Goal: Information Seeking & Learning: Learn about a topic

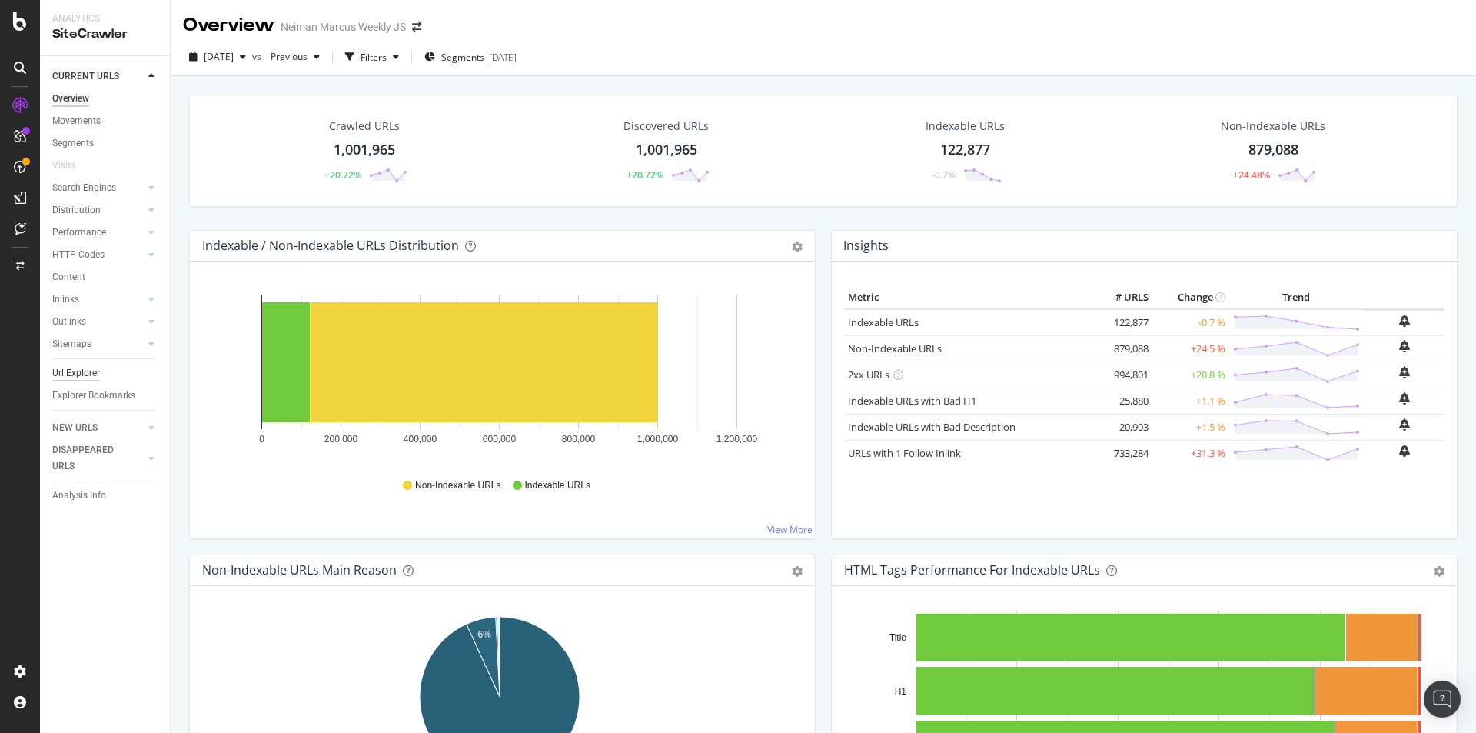
click at [84, 376] on div "Url Explorer" at bounding box center [76, 373] width 48 height 16
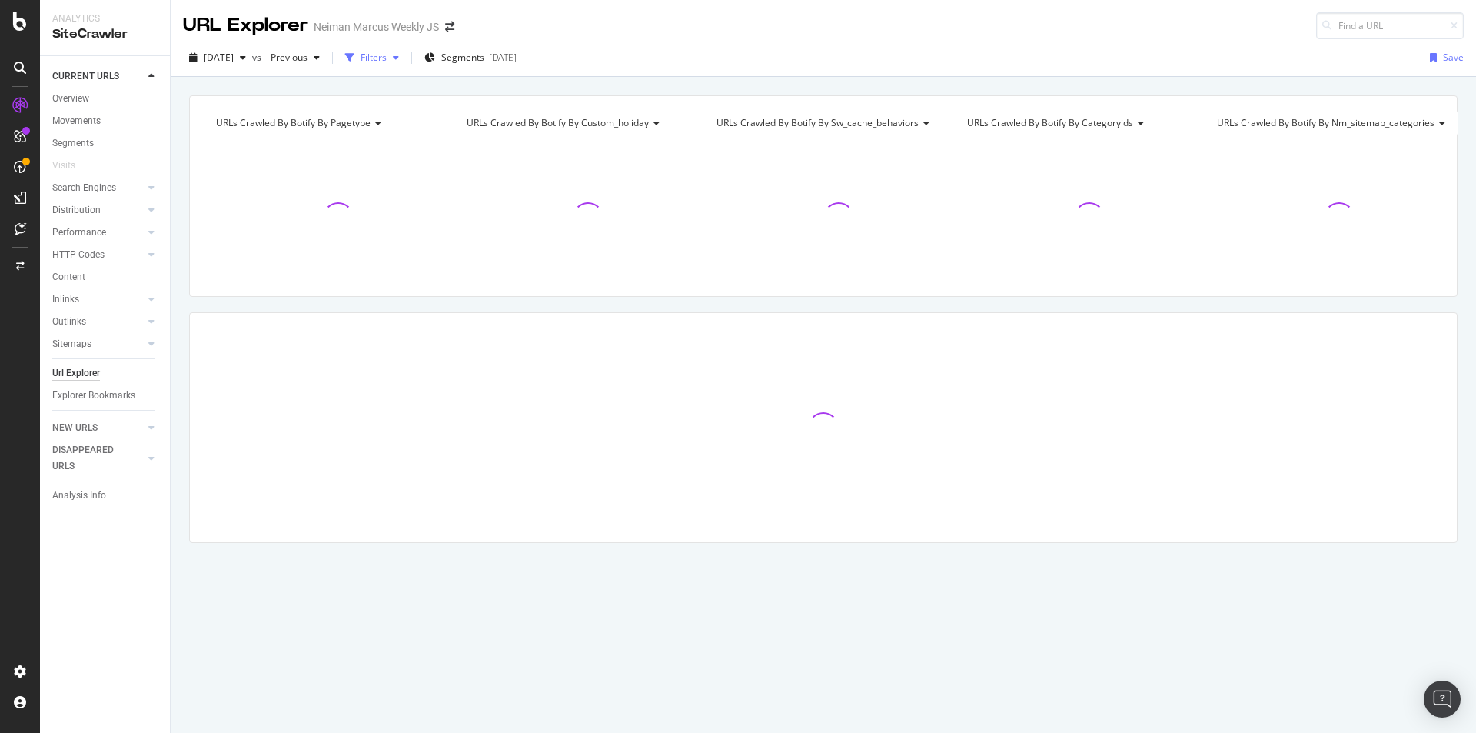
click at [387, 60] on div "Filters" at bounding box center [374, 57] width 26 height 13
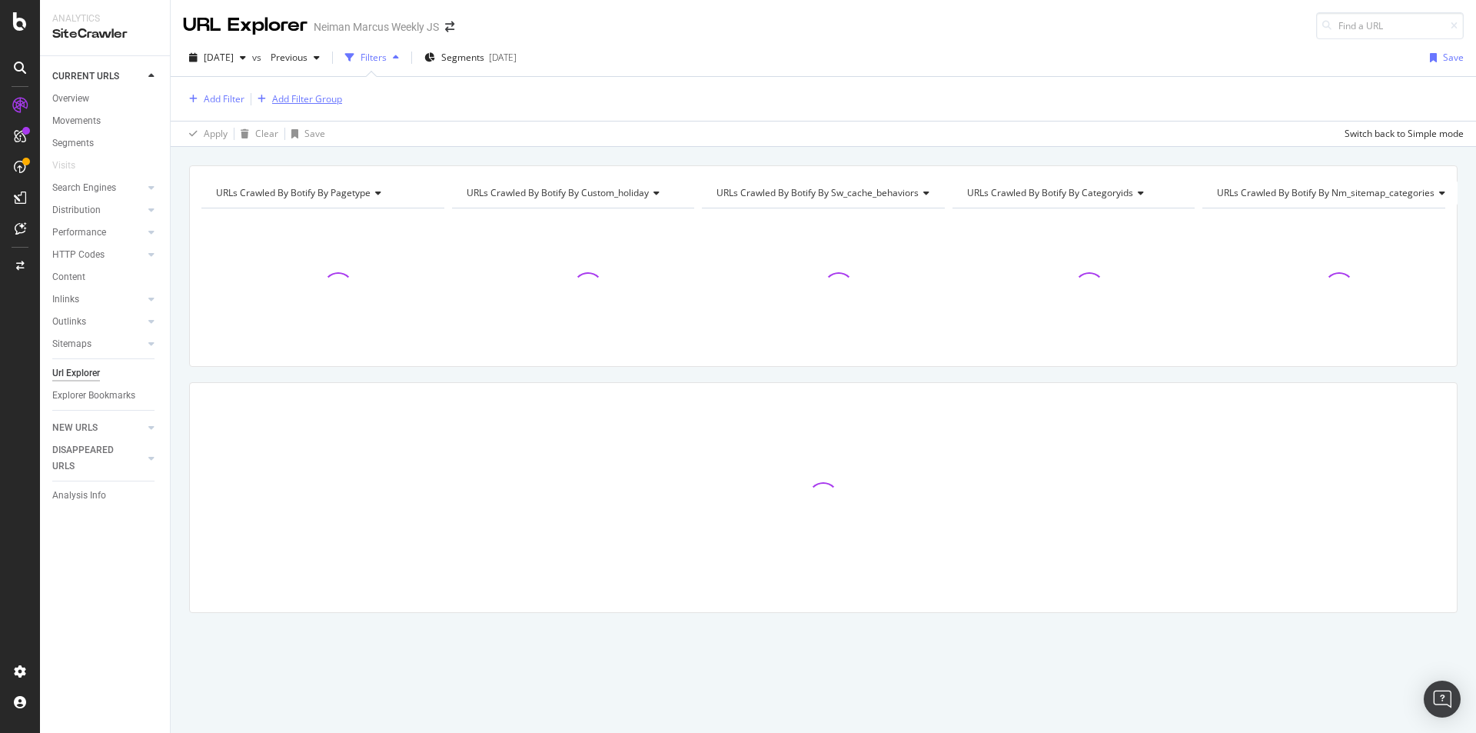
click at [299, 98] on div "Add Filter Group" at bounding box center [307, 98] width 70 height 13
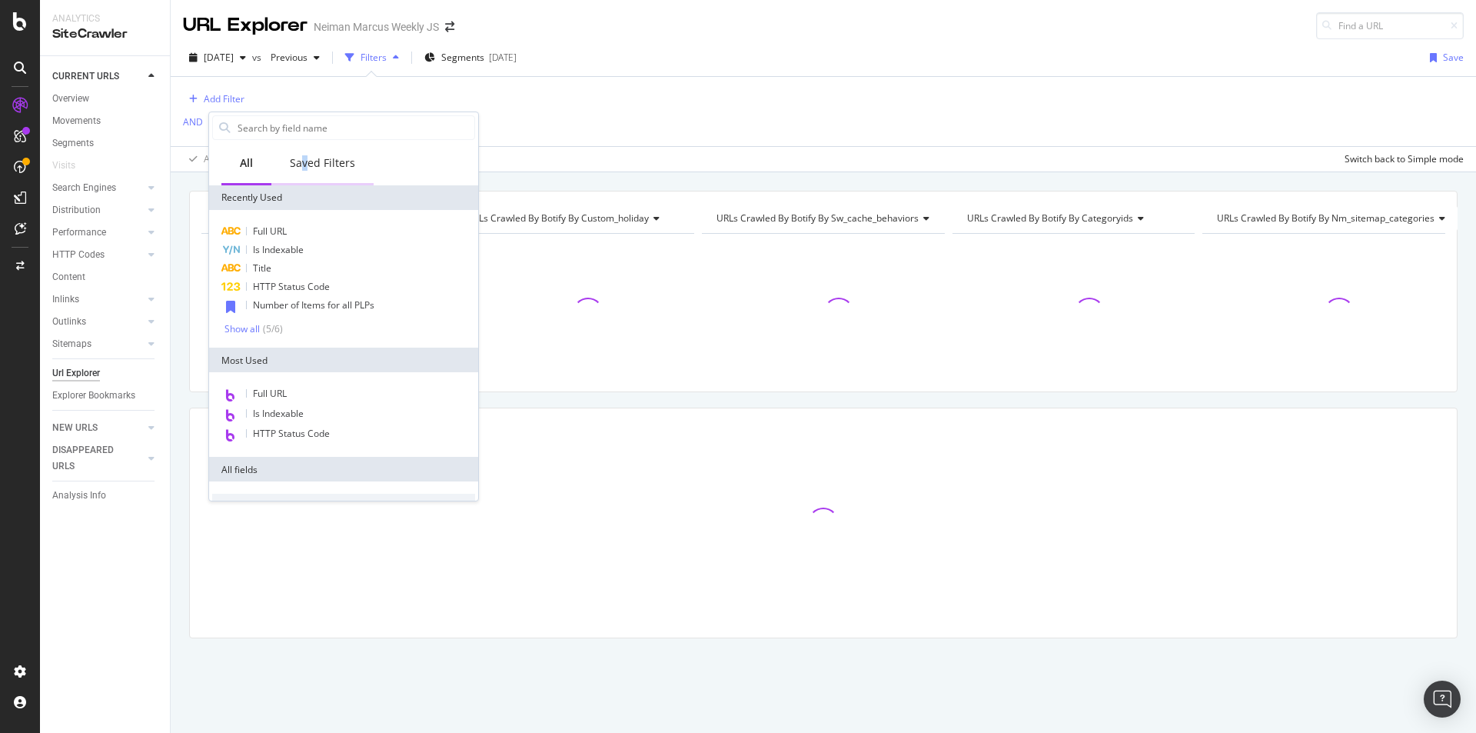
click at [306, 171] on div "Saved Filters" at bounding box center [322, 164] width 102 height 42
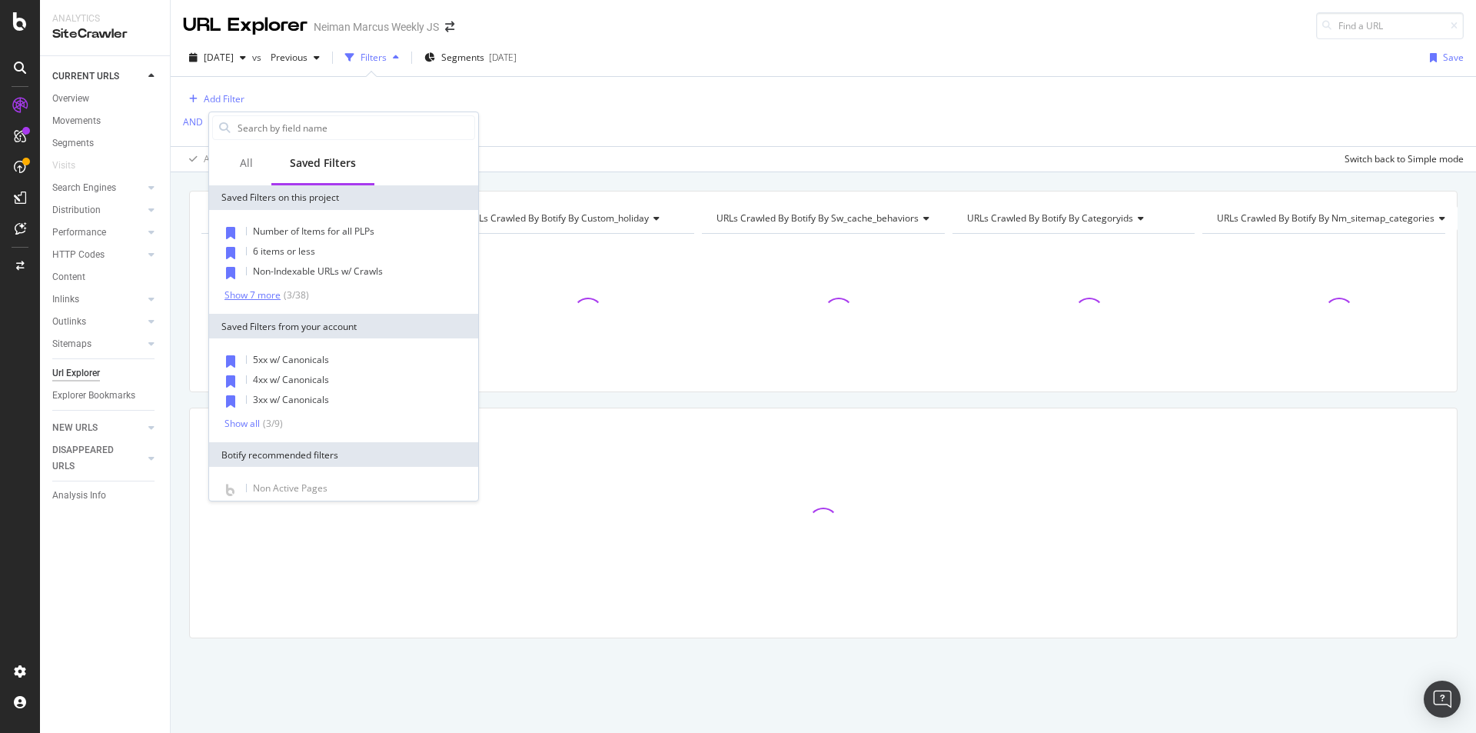
click at [258, 292] on div "Show 7 more" at bounding box center [253, 295] width 56 height 11
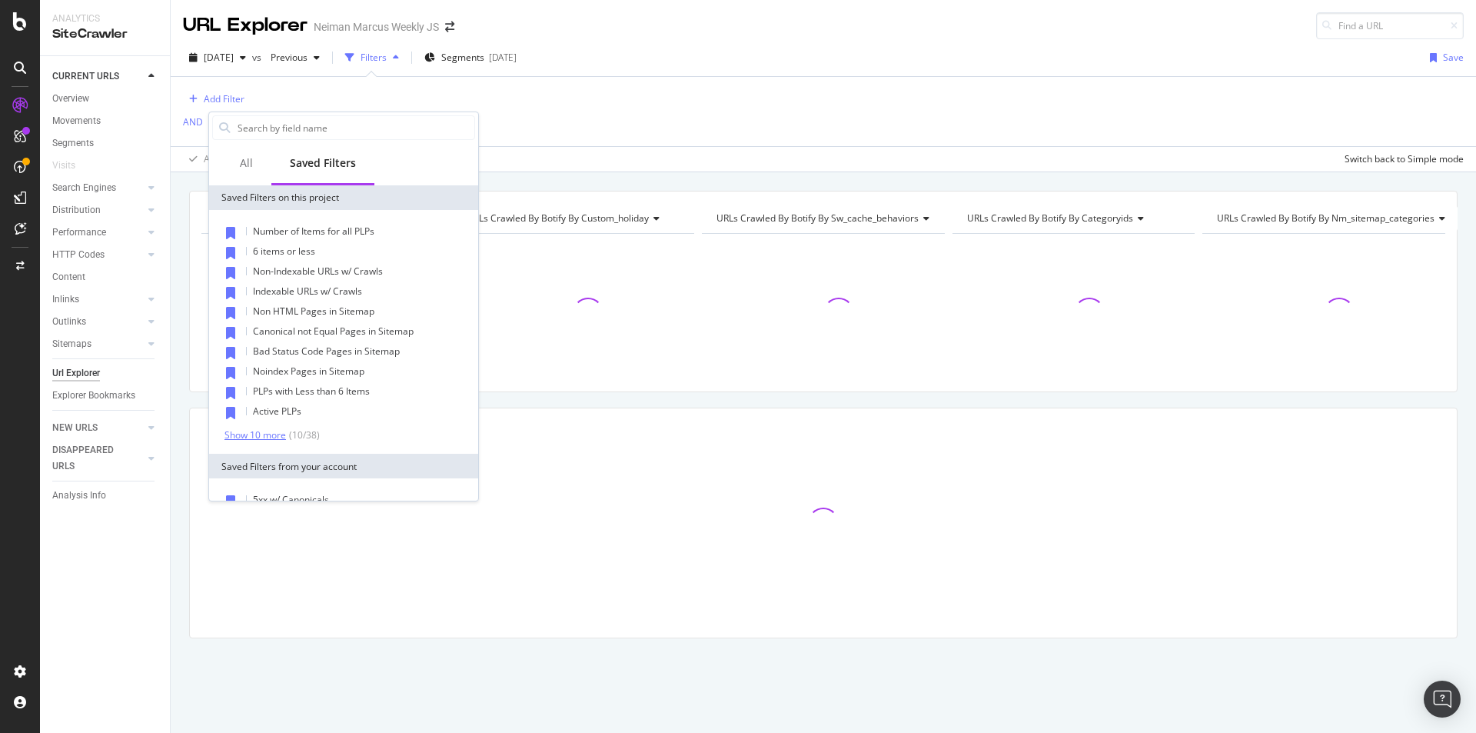
click at [268, 430] on div "Show 10 more" at bounding box center [256, 435] width 62 height 11
click at [254, 156] on div "All" at bounding box center [246, 164] width 50 height 42
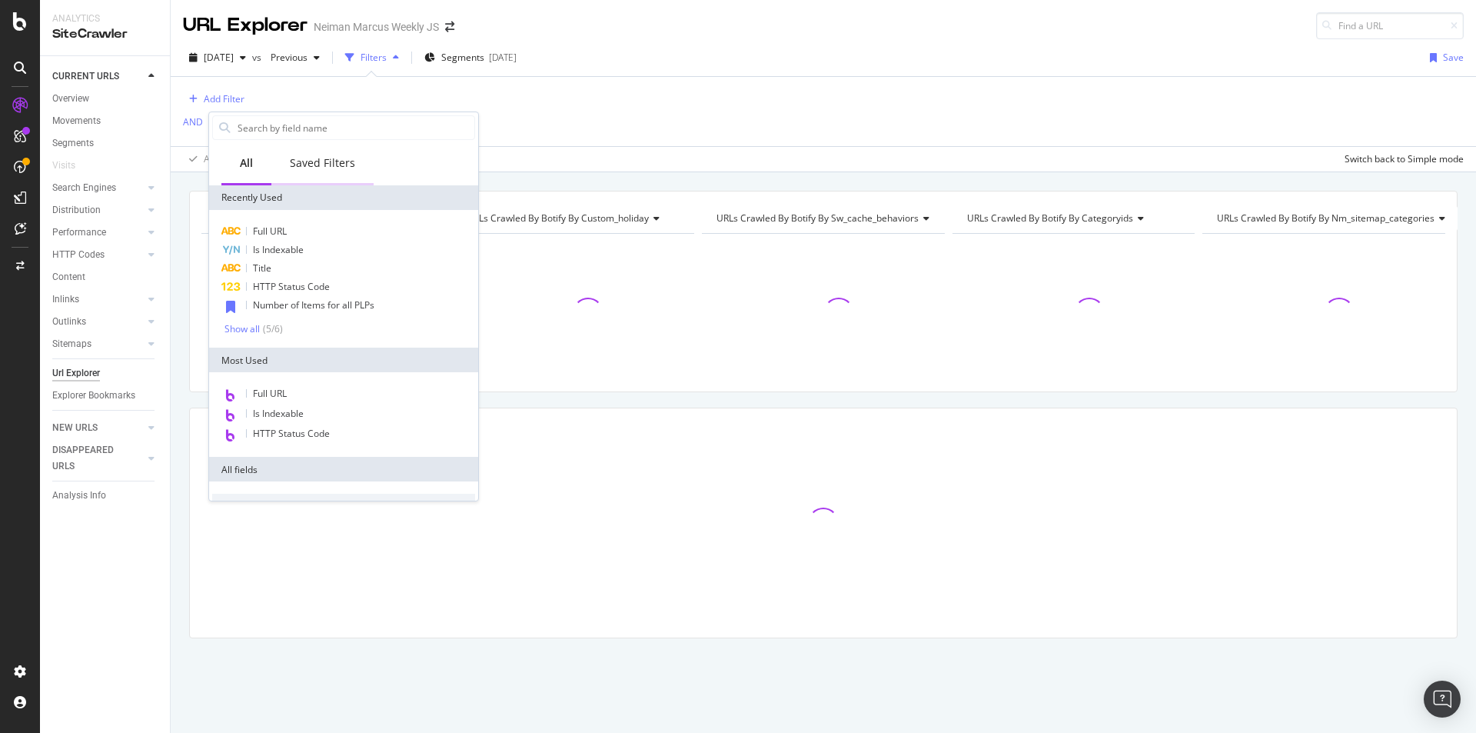
click at [318, 171] on div "Saved Filters" at bounding box center [322, 164] width 102 height 42
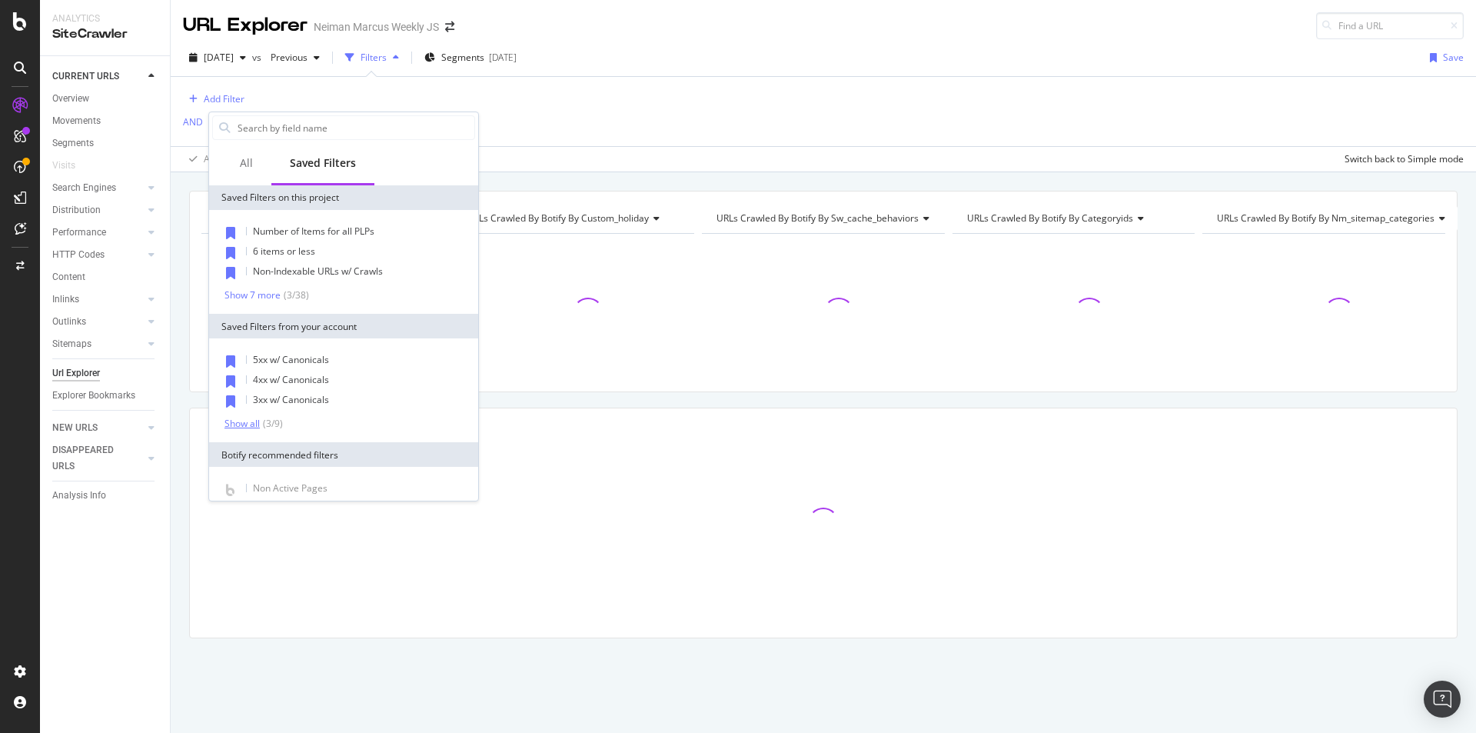
click at [248, 424] on div "Show all" at bounding box center [242, 423] width 35 height 11
click at [254, 290] on div "Show 7 more" at bounding box center [253, 295] width 56 height 11
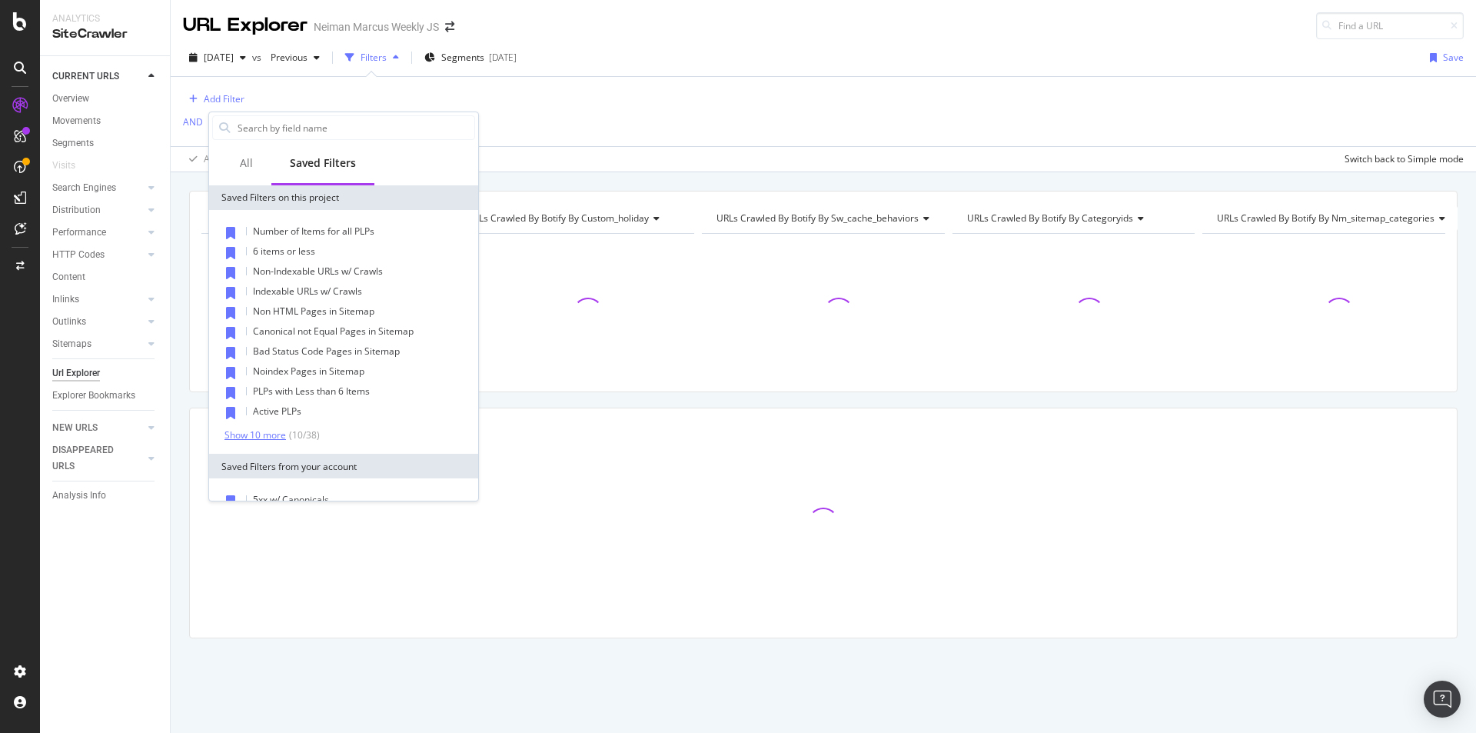
click at [268, 432] on div "Show 10 more" at bounding box center [256, 435] width 62 height 11
click at [594, 121] on div "Add Filter AND Add Filter Apply Clear Save Switch back to Simple mode" at bounding box center [823, 124] width 1281 height 95
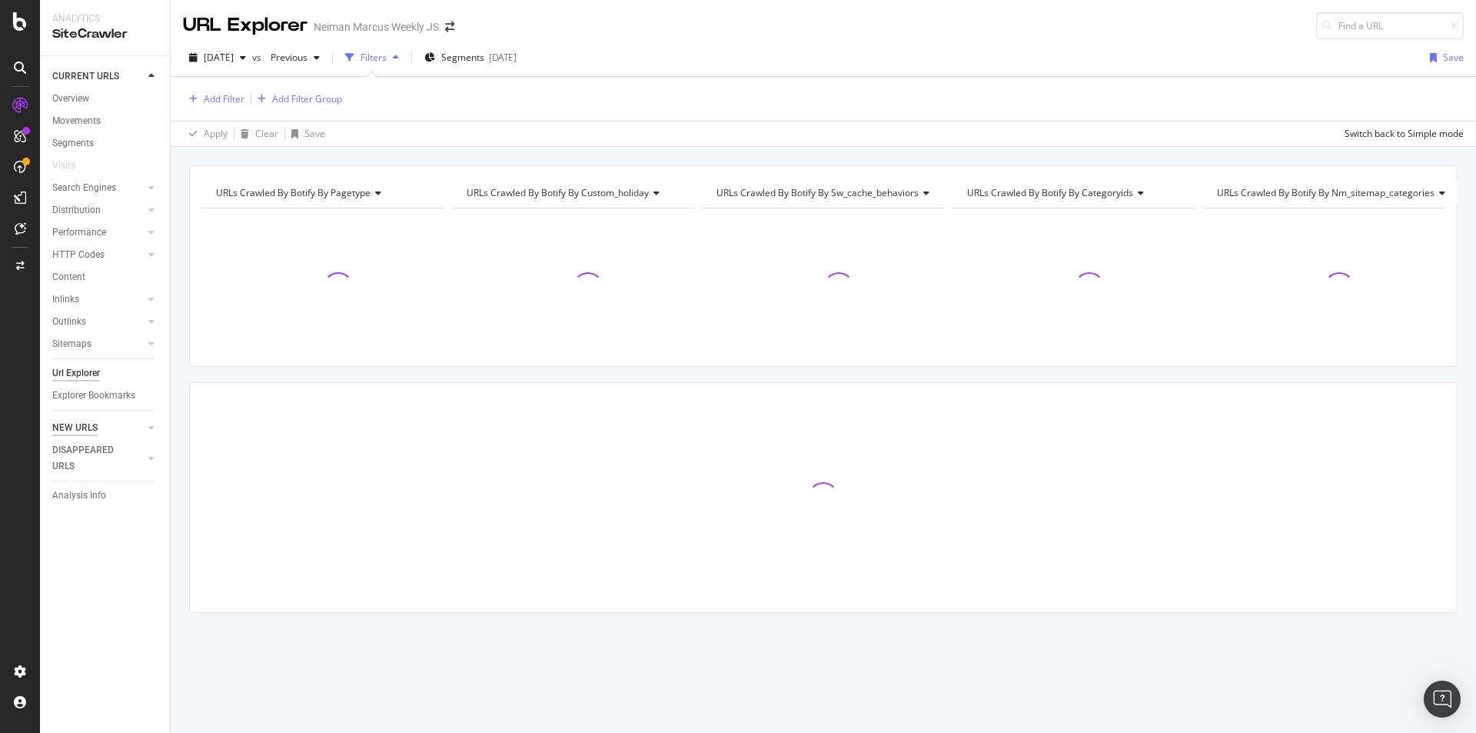
click at [75, 423] on div "NEW URLS" at bounding box center [74, 428] width 45 height 16
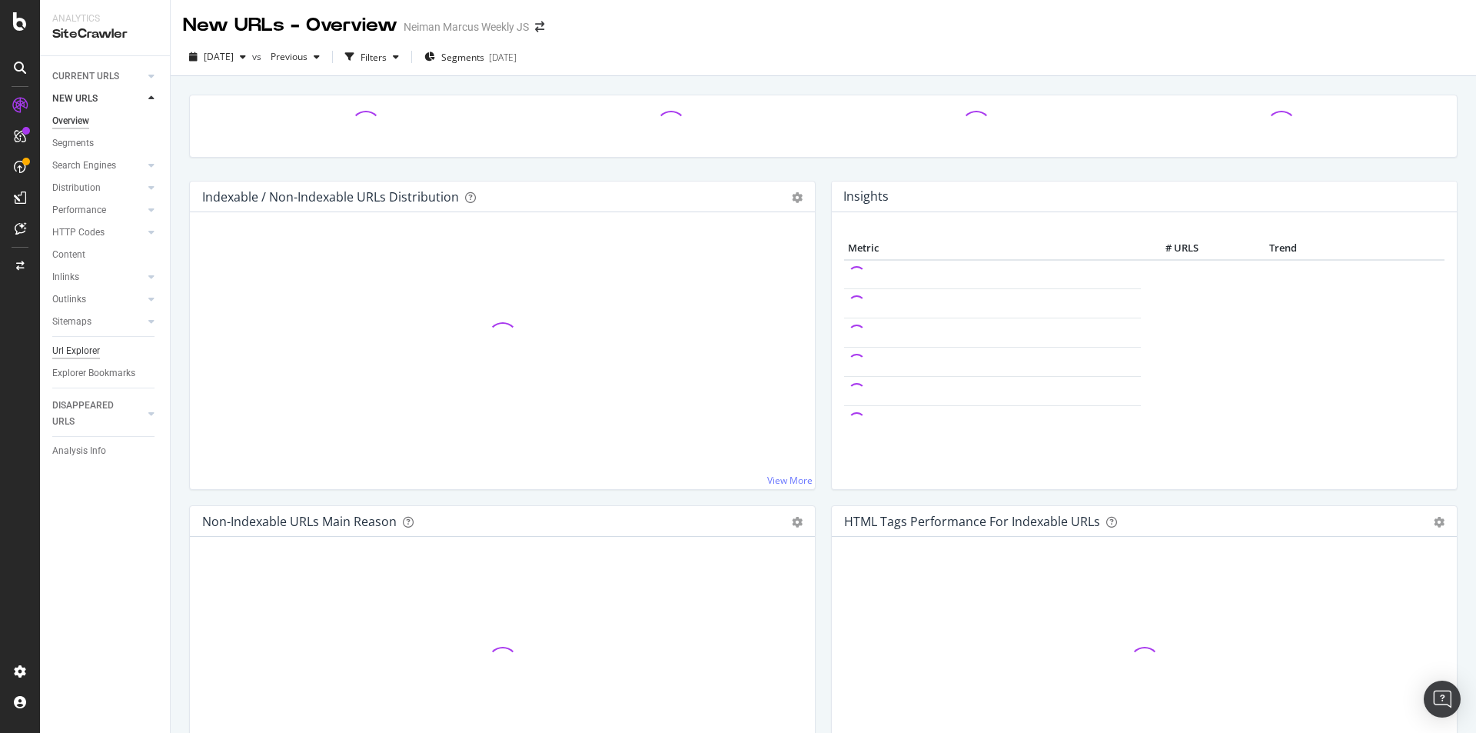
click at [91, 355] on div "Url Explorer" at bounding box center [76, 351] width 48 height 16
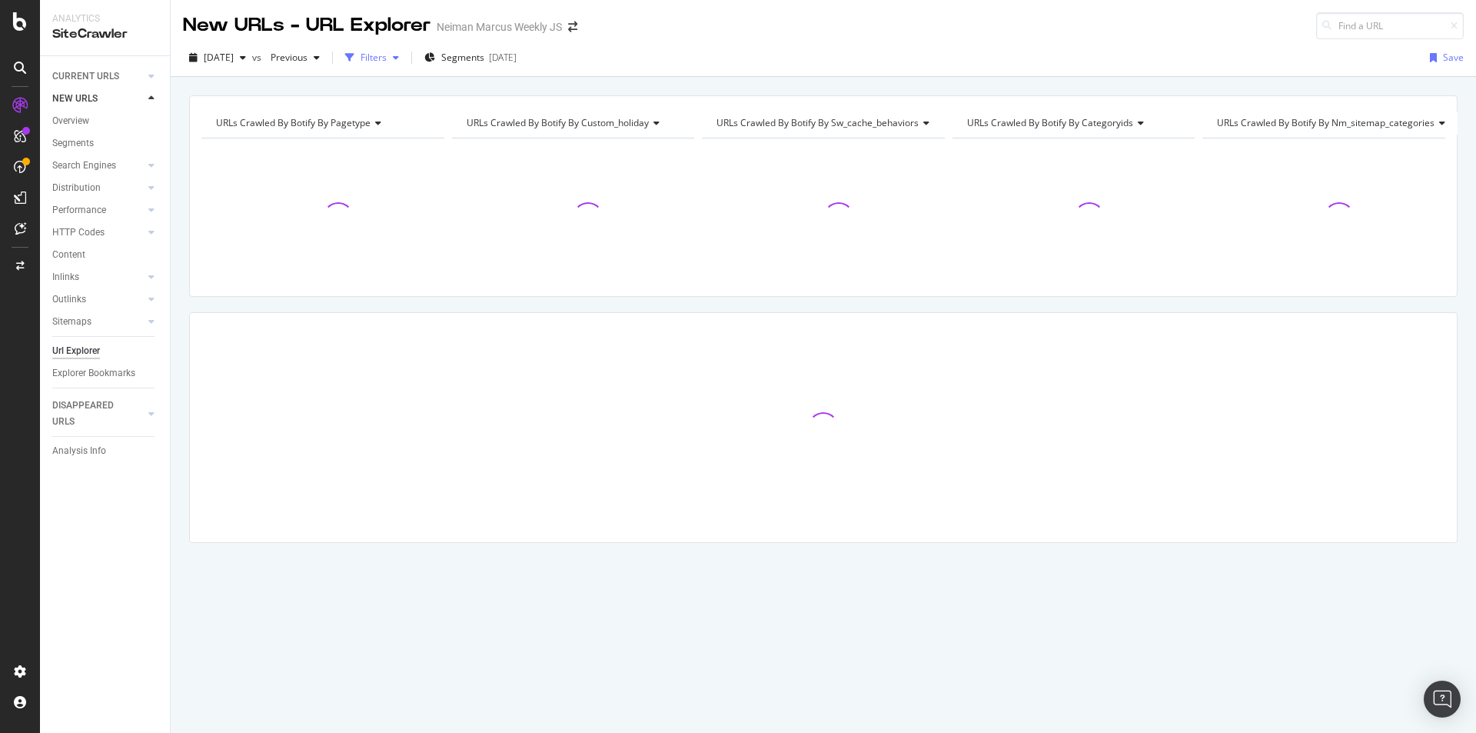
click at [387, 59] on div "Filters" at bounding box center [374, 57] width 26 height 13
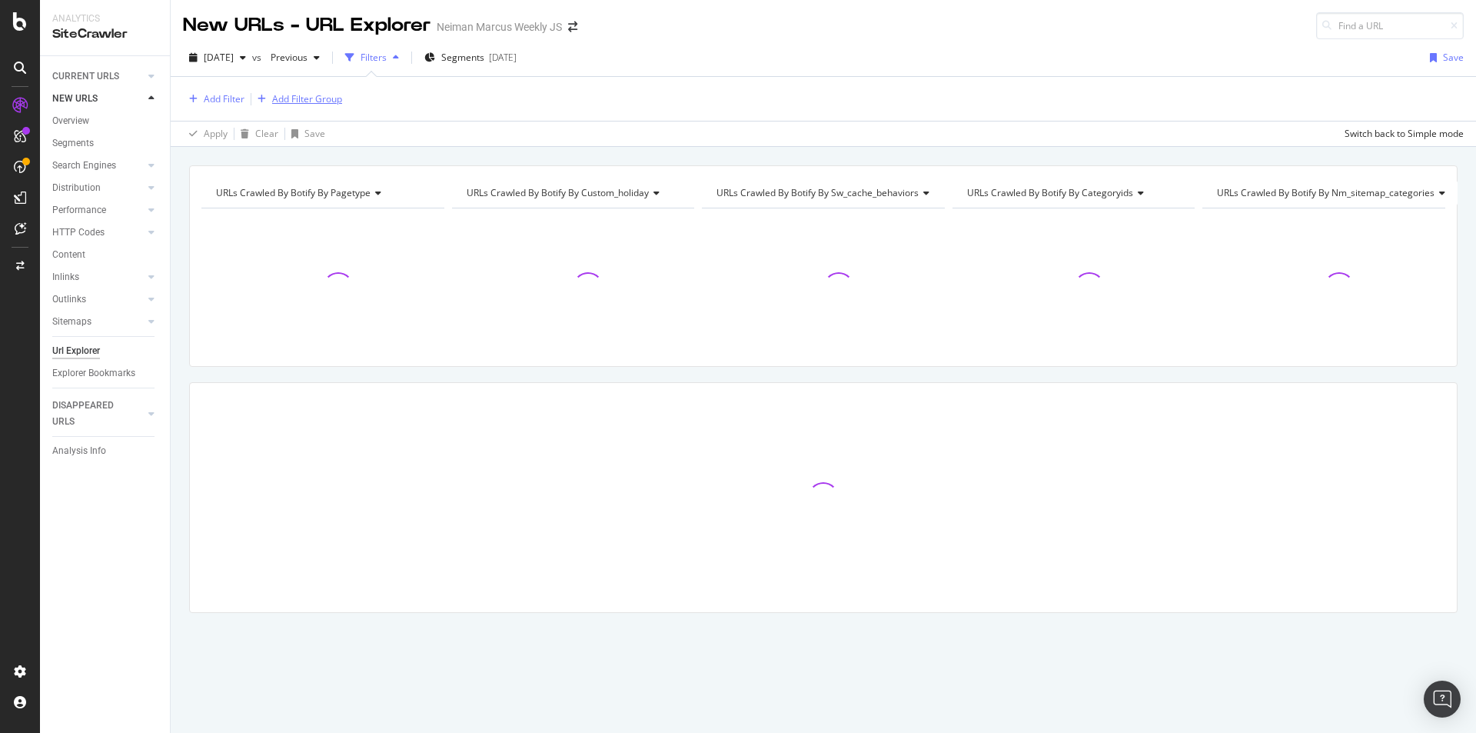
click at [304, 105] on div "Add Filter Group" at bounding box center [296, 99] width 91 height 17
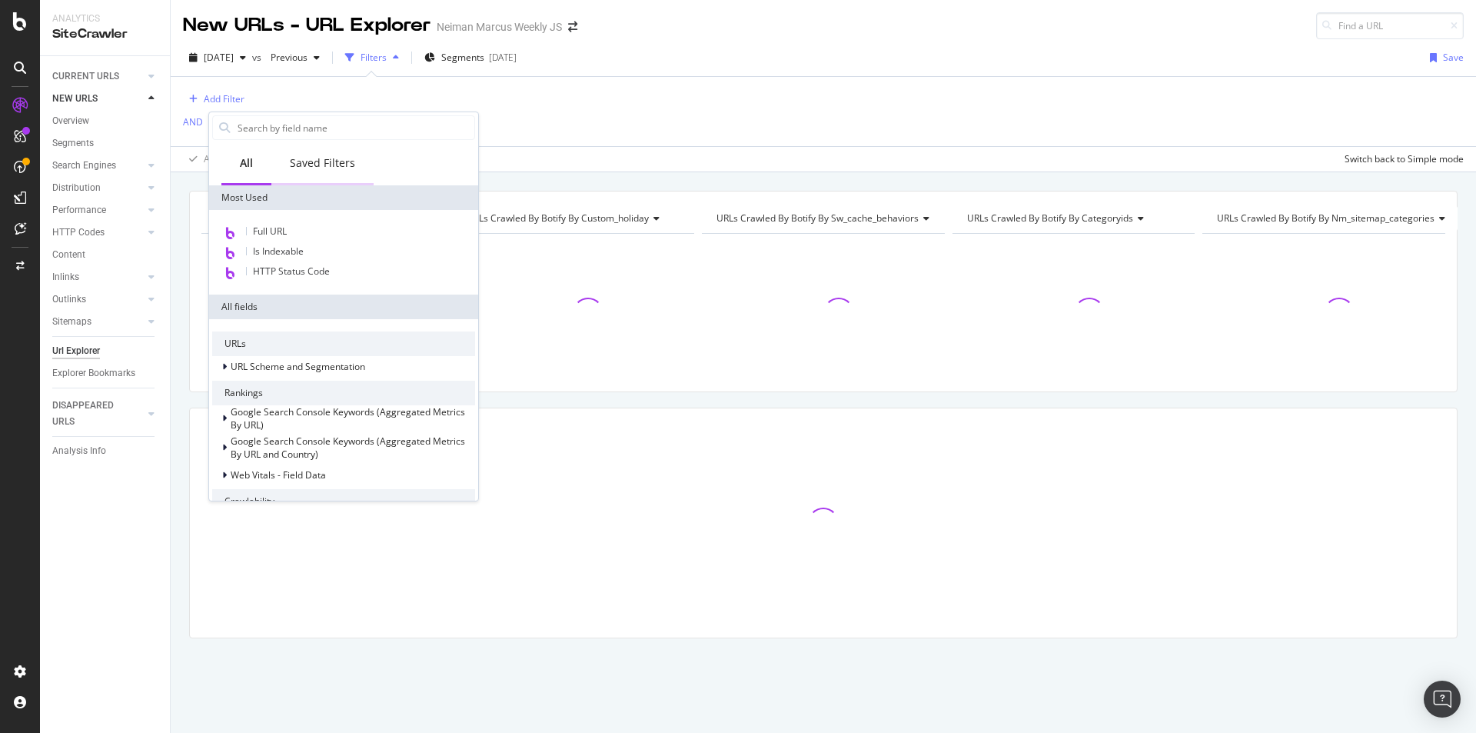
click at [330, 156] on div "Saved Filters" at bounding box center [322, 162] width 65 height 15
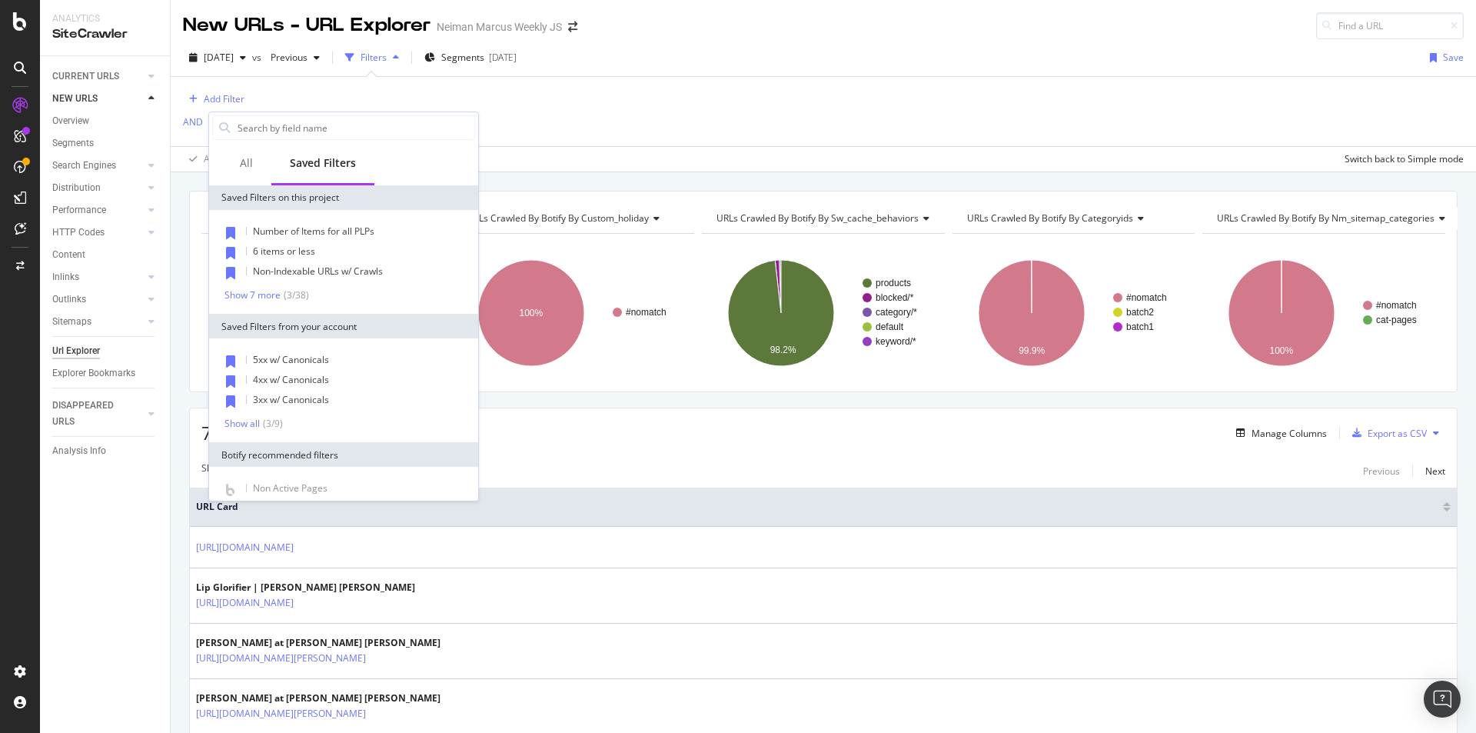
click at [539, 156] on div "New URLs - URL Explorer Neiman Marcus Weekly JS [DATE] vs Previous Filters Segm…" at bounding box center [823, 366] width 1305 height 733
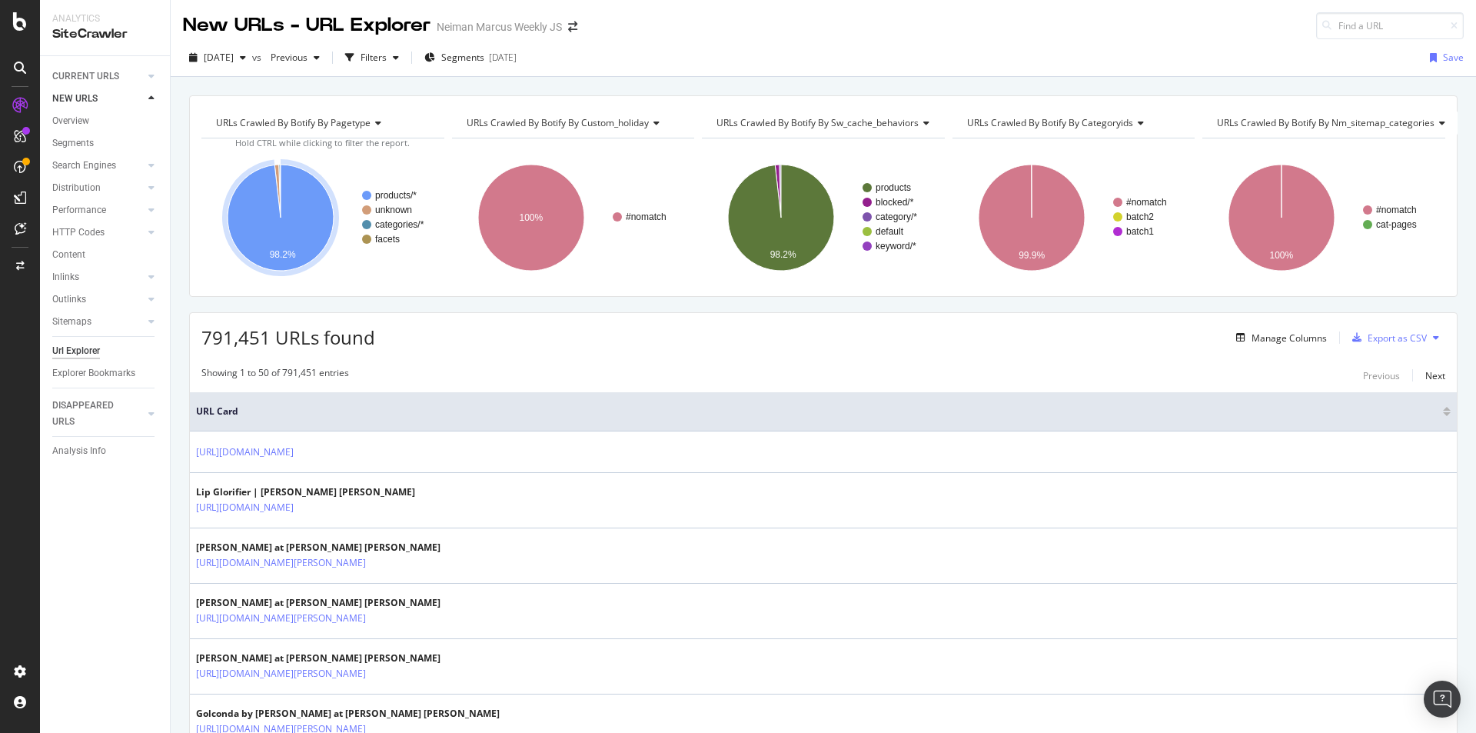
click at [139, 499] on div "CURRENT URLS Overview Movements Segments Visits Search Engines Top Charts Segme…" at bounding box center [105, 394] width 130 height 677
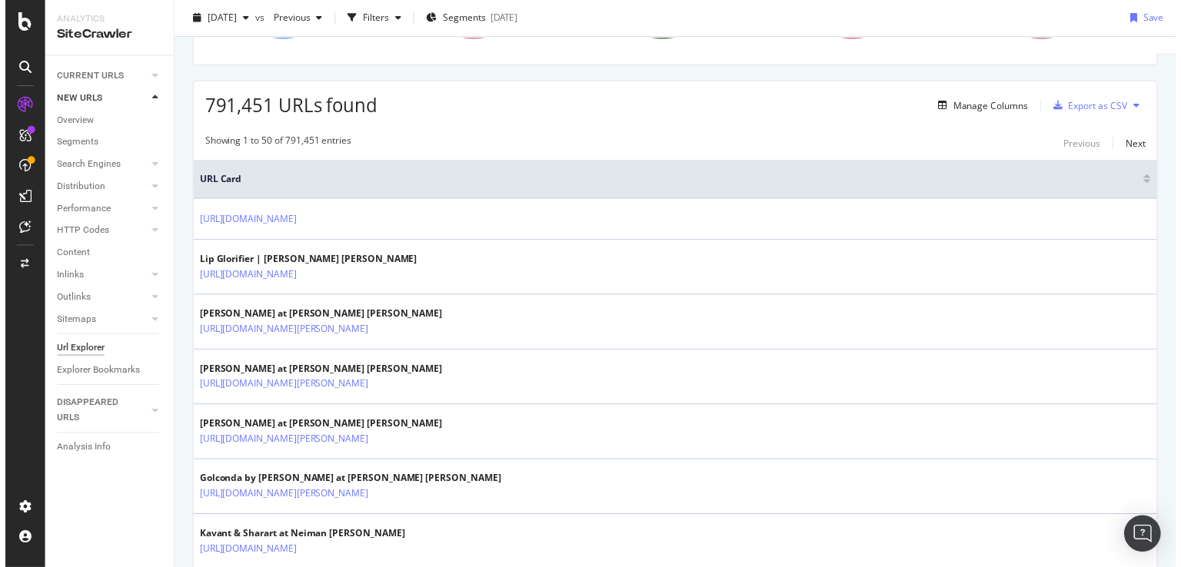
scroll to position [231, 0]
